Goal: Information Seeking & Learning: Understand process/instructions

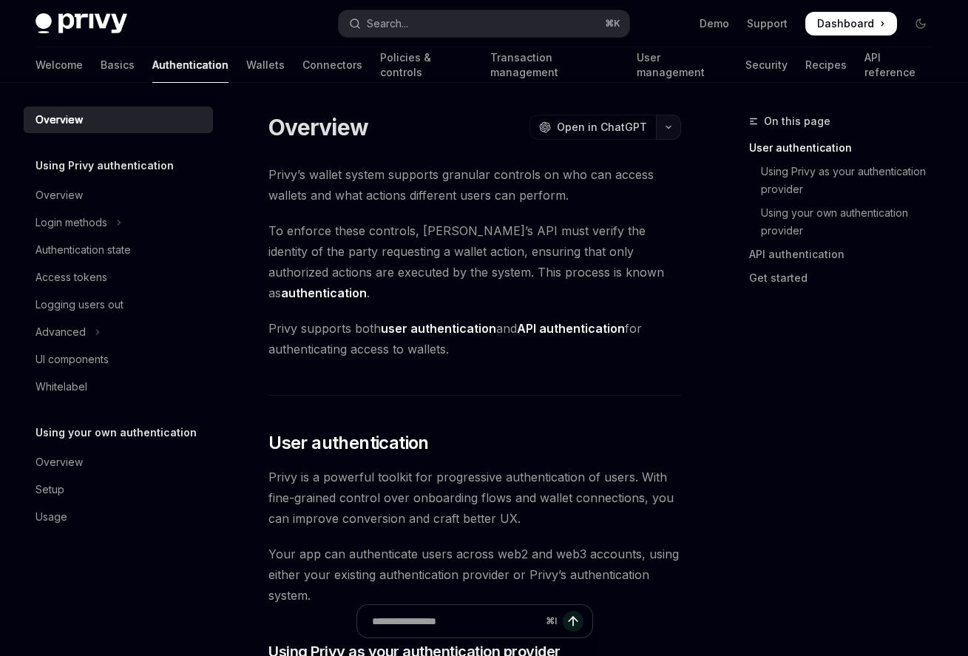
click at [667, 127] on icon "button" at bounding box center [668, 127] width 4 height 2
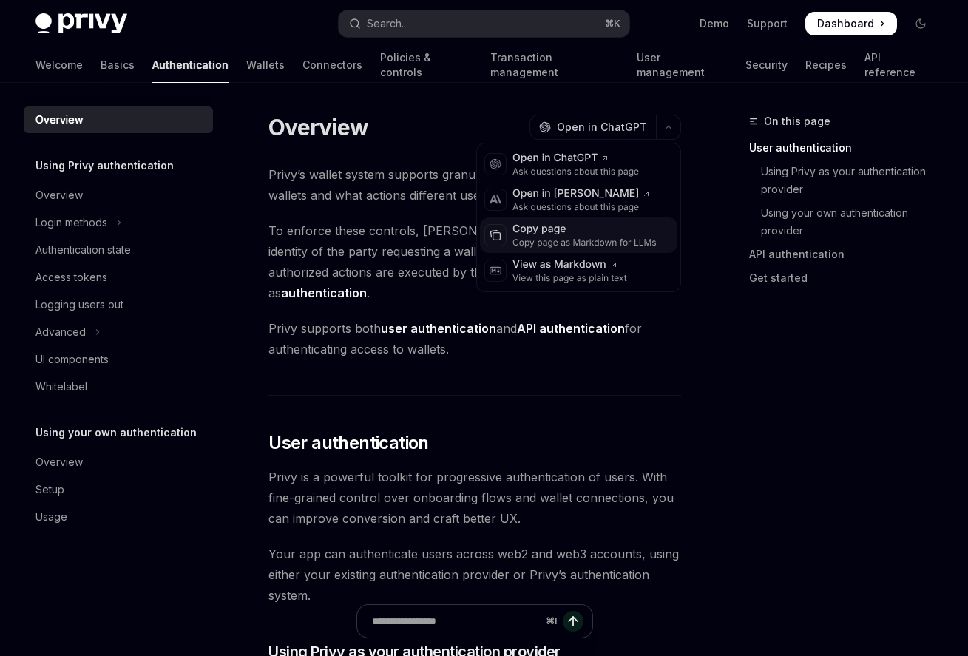
click at [609, 238] on div "Copy page as Markdown for LLMs" at bounding box center [585, 243] width 144 height 12
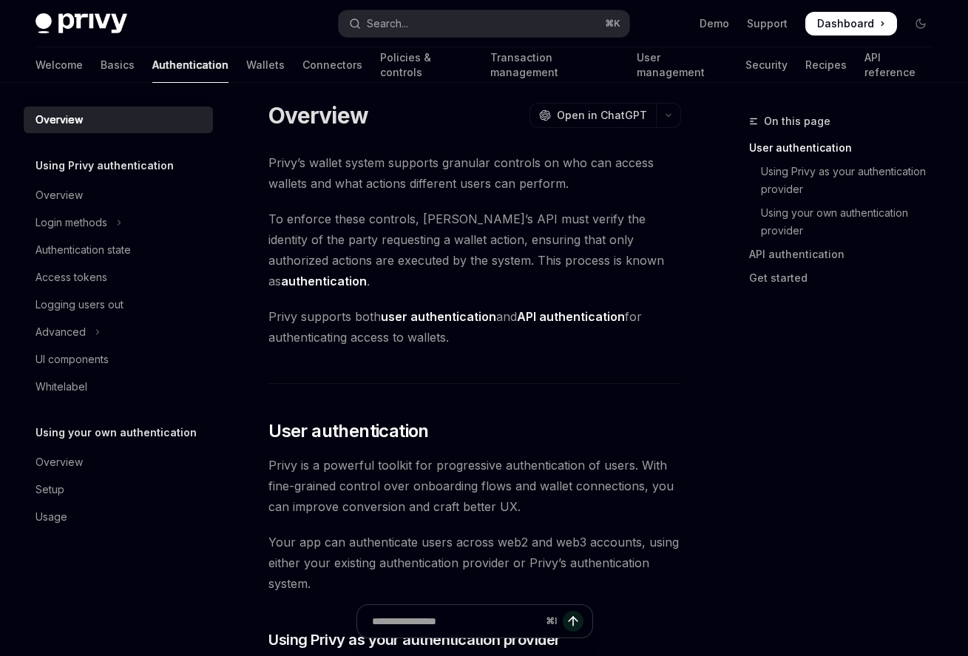
scroll to position [13, 0]
click at [61, 195] on div "Overview" at bounding box center [59, 195] width 47 height 18
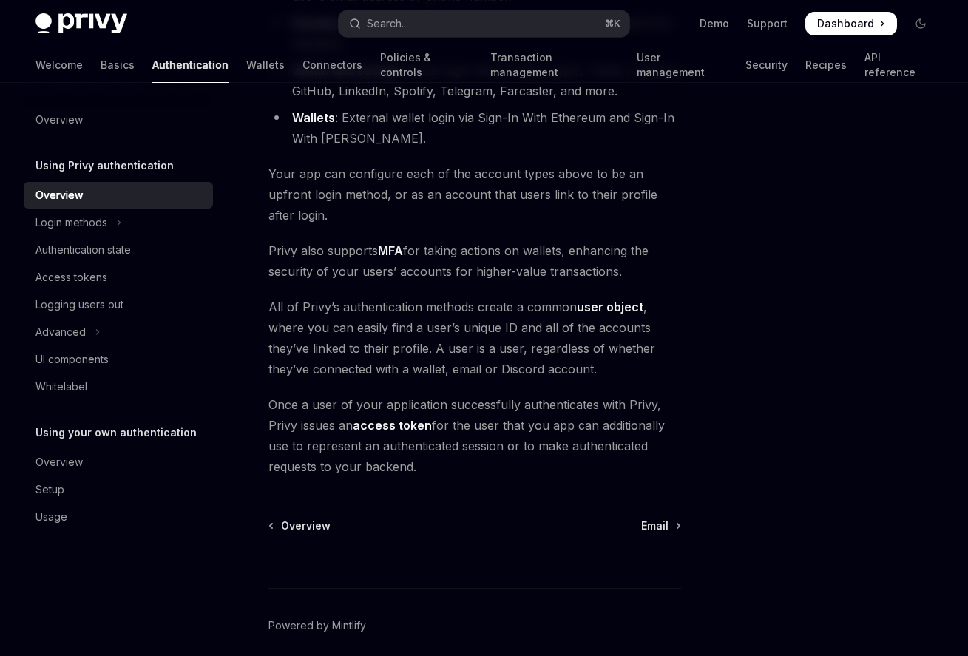
scroll to position [292, 0]
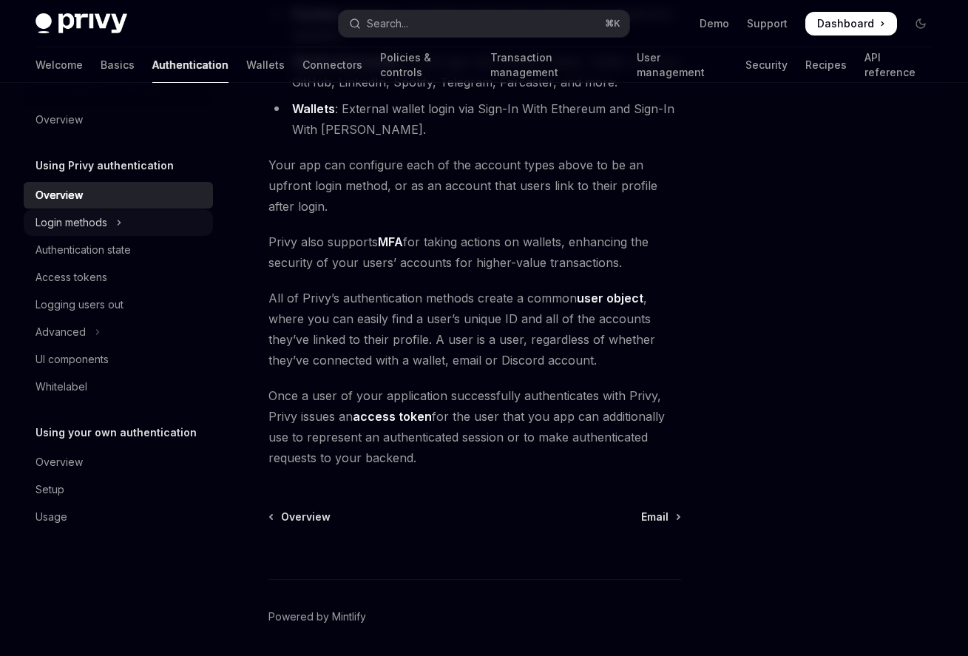
click at [104, 229] on div "Login methods" at bounding box center [72, 223] width 72 height 18
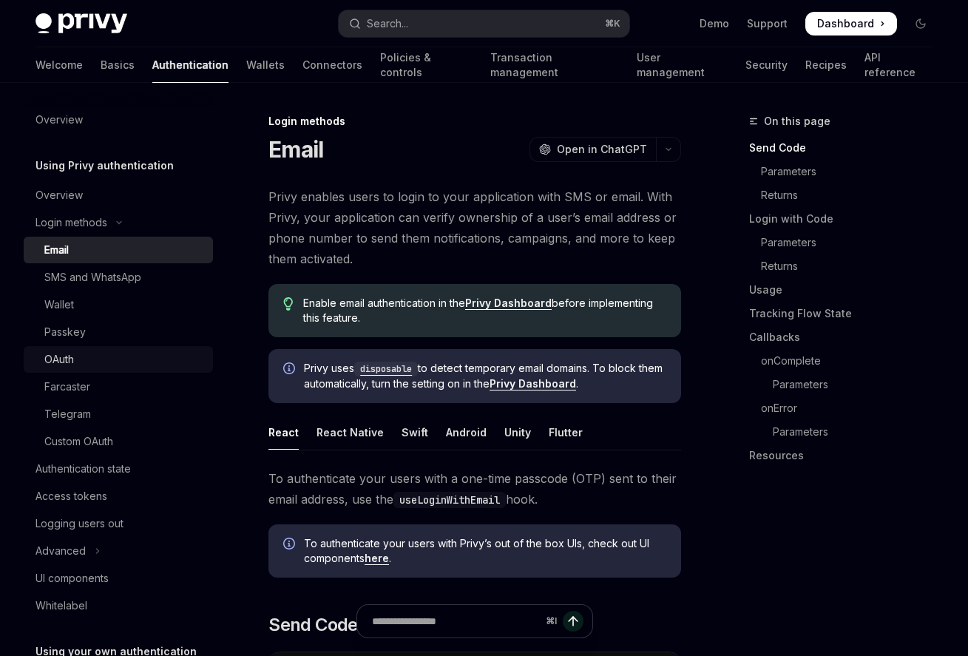
click at [101, 355] on div "OAuth" at bounding box center [124, 360] width 160 height 18
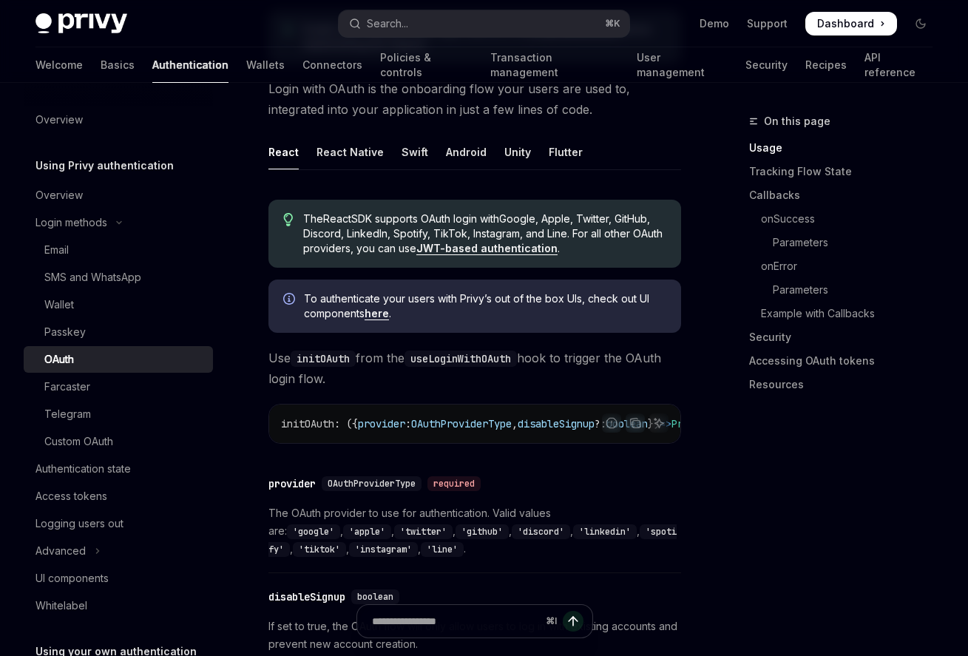
scroll to position [153, 0]
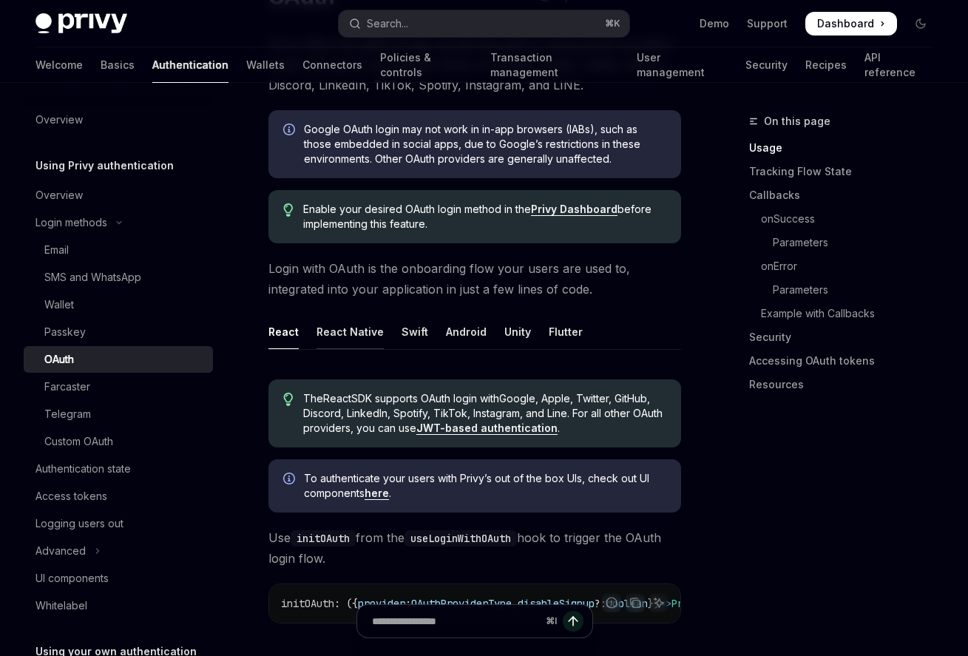
click at [363, 332] on div "React Native" at bounding box center [350, 331] width 67 height 35
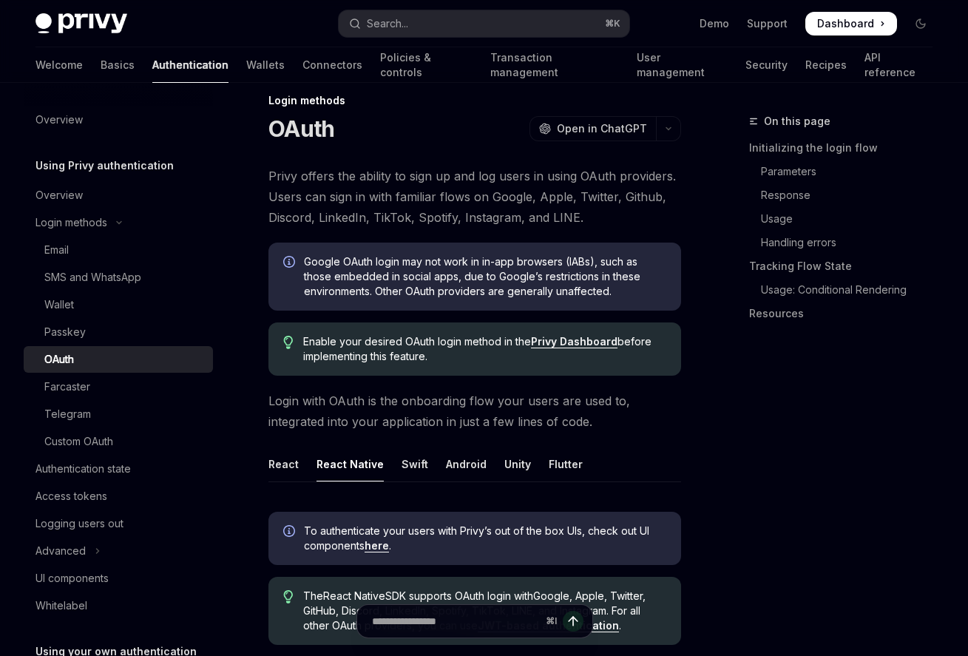
scroll to position [20, 0]
click at [541, 341] on link "Privy Dashboard" at bounding box center [574, 342] width 87 height 13
click at [662, 130] on button "button" at bounding box center [668, 129] width 25 height 25
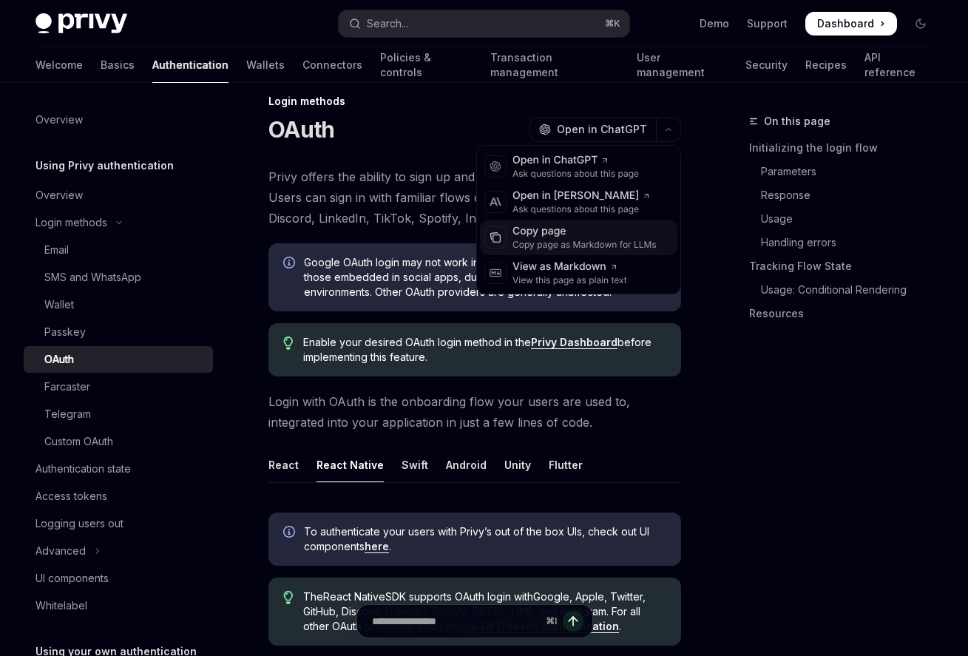
click at [572, 235] on div "Copy page" at bounding box center [585, 231] width 144 height 15
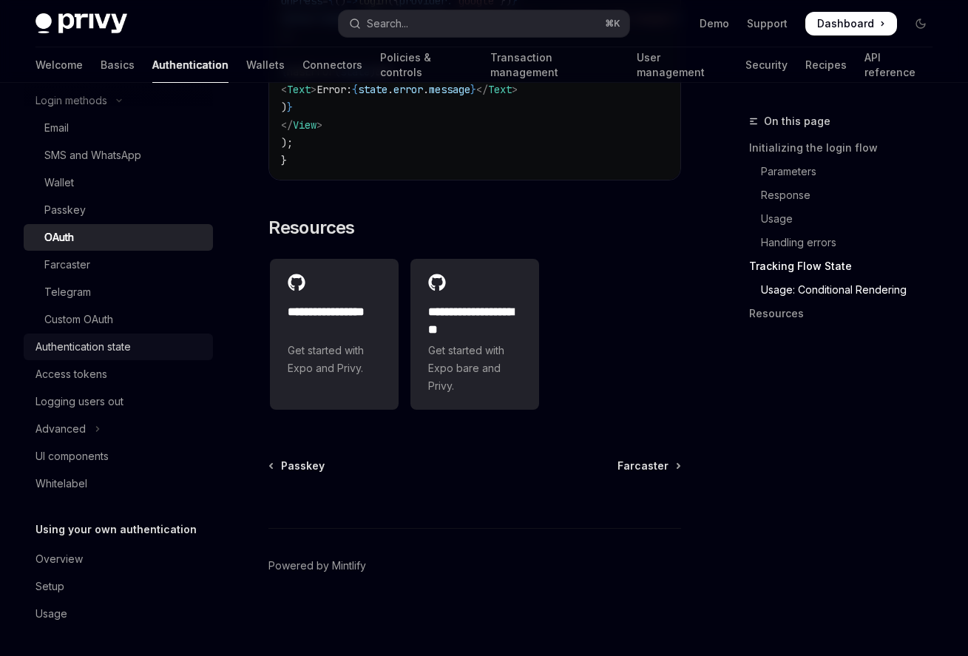
scroll to position [123, 0]
click at [84, 425] on div "Advanced" at bounding box center [61, 428] width 50 height 18
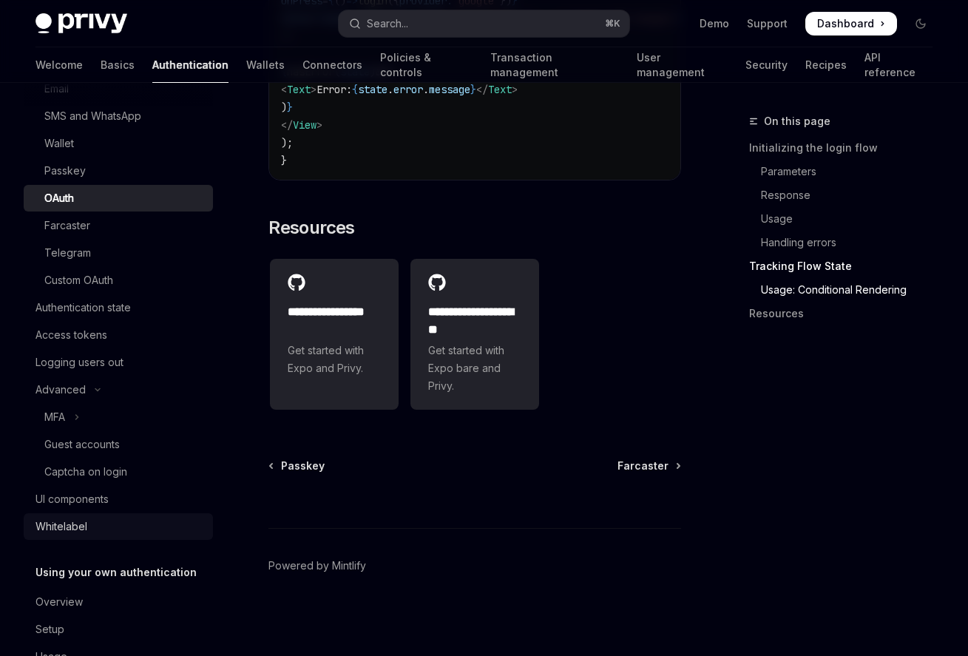
scroll to position [205, 0]
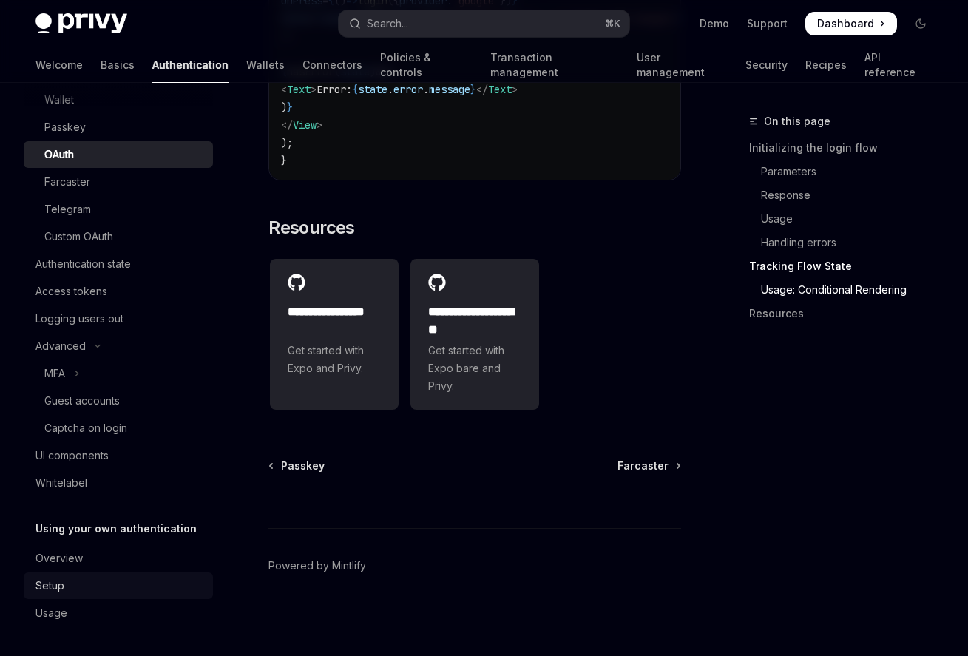
click at [58, 593] on div "Setup" at bounding box center [50, 586] width 29 height 18
type textarea "*"
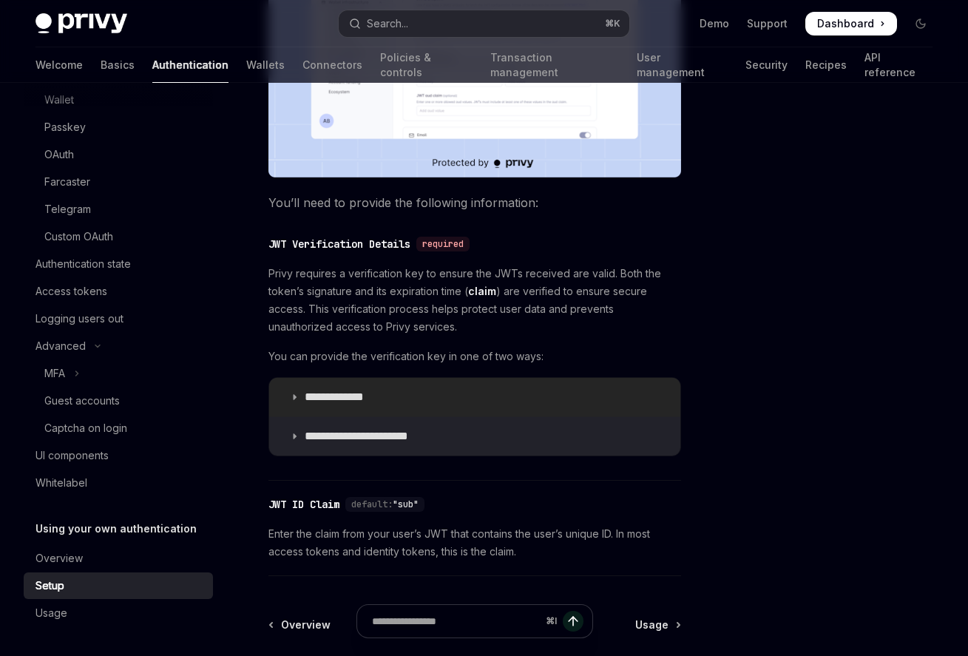
scroll to position [524, 0]
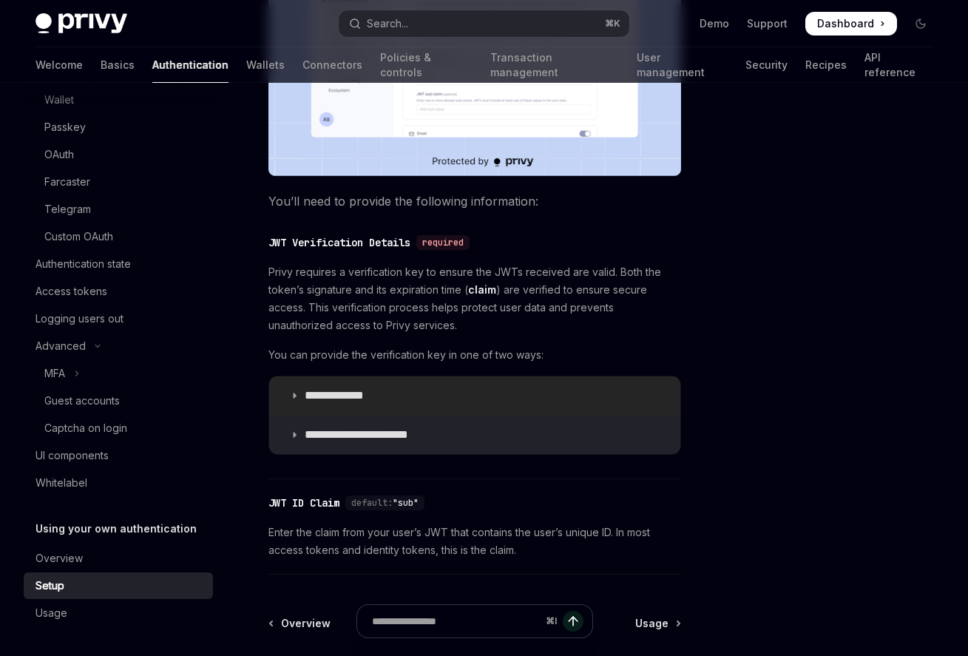
click at [473, 383] on summary "**********" at bounding box center [474, 395] width 411 height 38
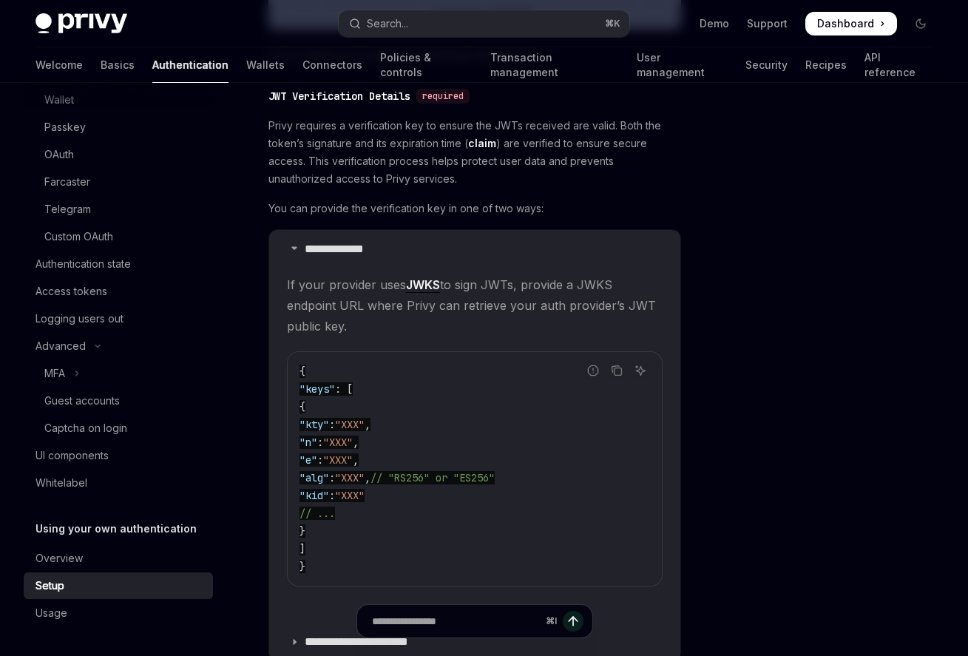
scroll to position [840, 0]
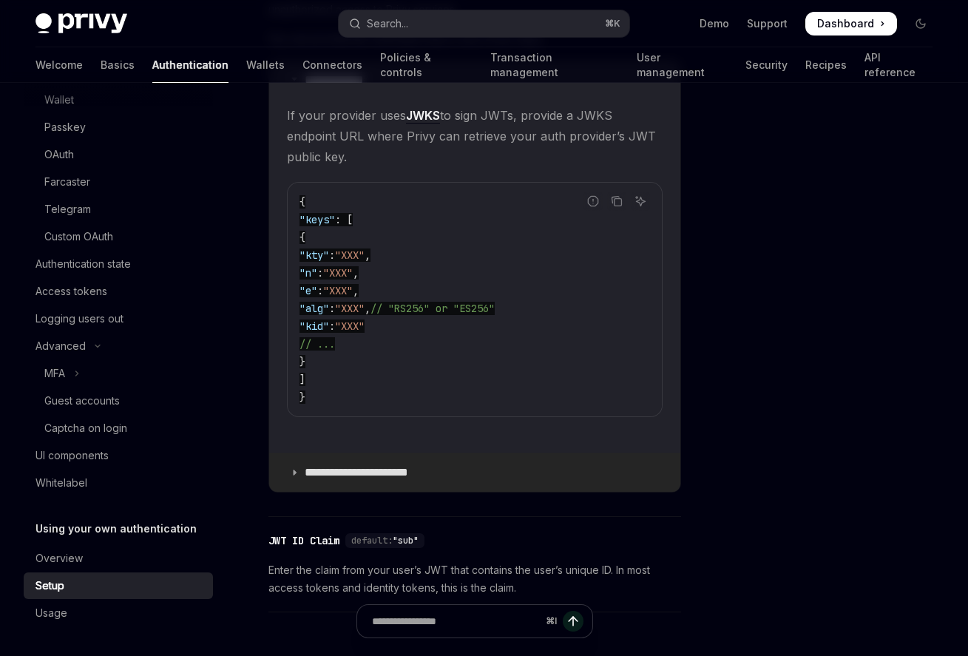
click at [297, 470] on icon at bounding box center [294, 472] width 9 height 9
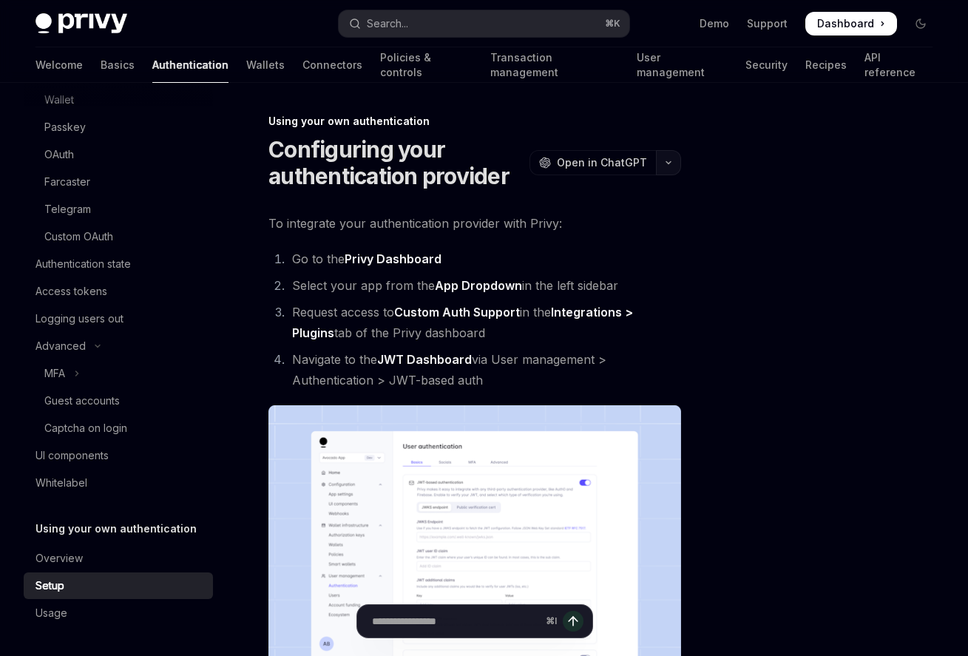
click at [670, 163] on icon "button" at bounding box center [669, 163] width 18 height 6
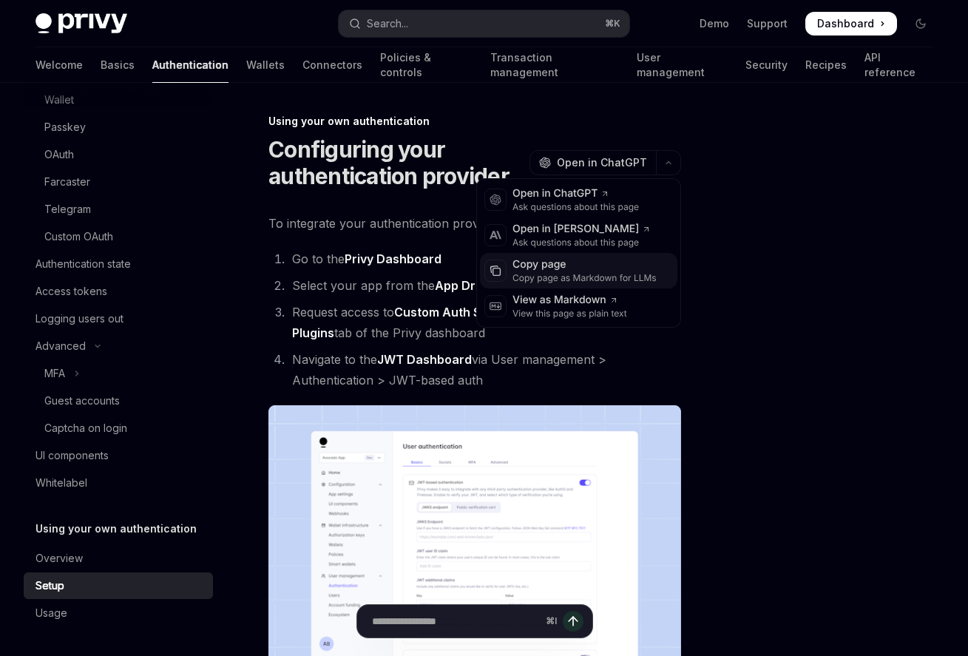
click at [579, 279] on div "Copy page as Markdown for LLMs" at bounding box center [585, 278] width 144 height 12
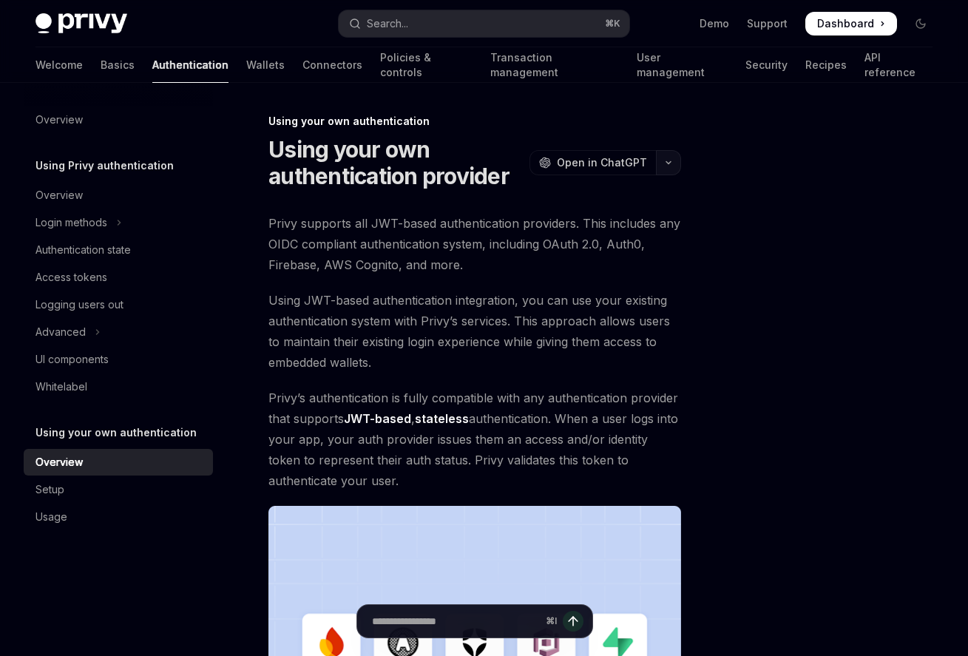
click at [663, 162] on button "button" at bounding box center [668, 162] width 25 height 25
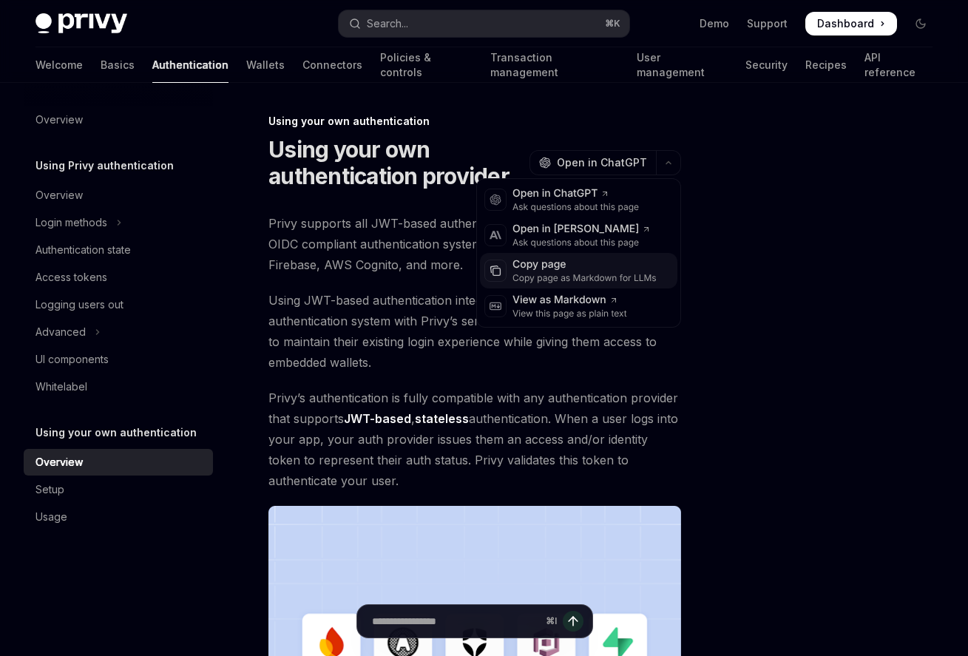
click at [596, 272] on div "Copy page as Markdown for LLMs" at bounding box center [585, 278] width 144 height 12
